Goal: Find specific page/section: Find specific page/section

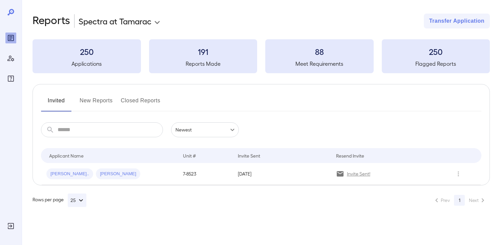
click at [81, 97] on button "New Reports" at bounding box center [96, 103] width 33 height 16
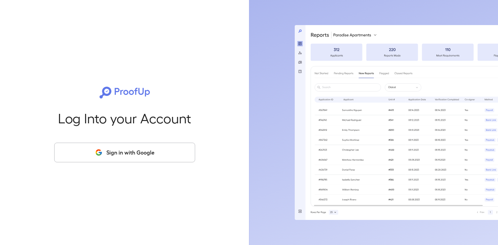
click at [130, 149] on button "Sign in with Google" at bounding box center [124, 153] width 141 height 20
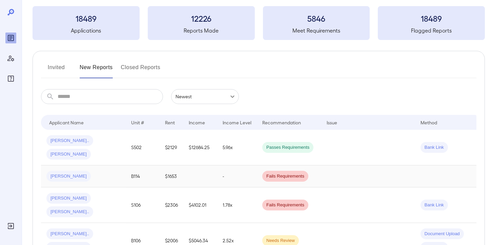
scroll to position [33, 0]
click at [57, 70] on button "Invited" at bounding box center [56, 70] width 30 height 16
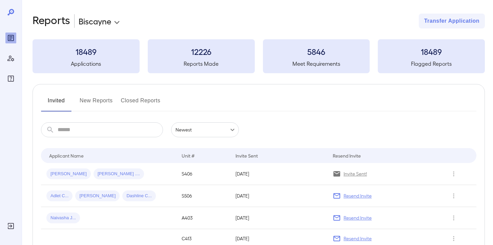
click at [118, 22] on body "**********" at bounding box center [246, 122] width 493 height 245
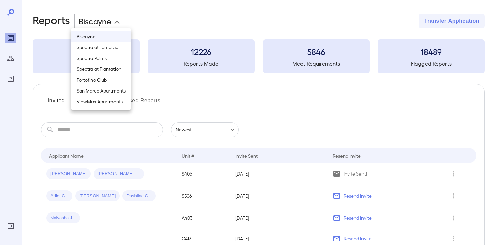
click at [102, 47] on li "Spectra at Tamarac" at bounding box center [101, 47] width 60 height 11
type input "**********"
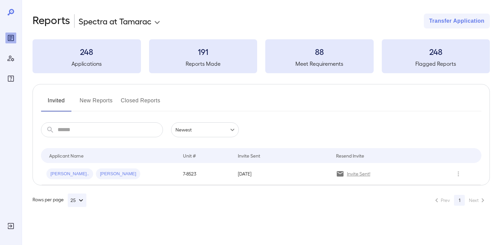
click at [108, 101] on button "New Reports" at bounding box center [96, 103] width 33 height 16
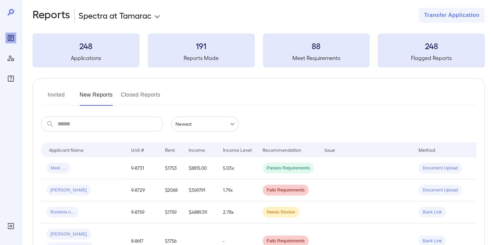
scroll to position [14, 0]
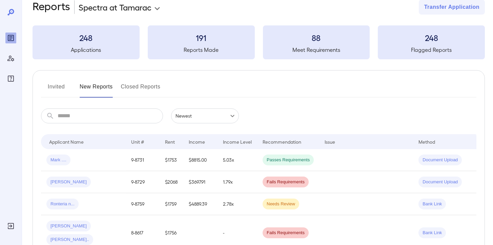
click at [66, 86] on button "Invited" at bounding box center [56, 89] width 30 height 16
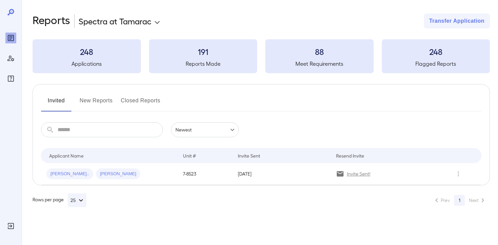
click at [105, 98] on button "New Reports" at bounding box center [96, 103] width 33 height 16
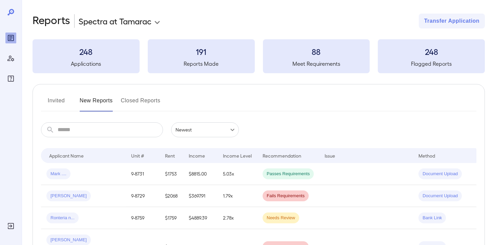
click at [67, 102] on button "Invited" at bounding box center [56, 103] width 30 height 16
